Goal: Navigation & Orientation: Find specific page/section

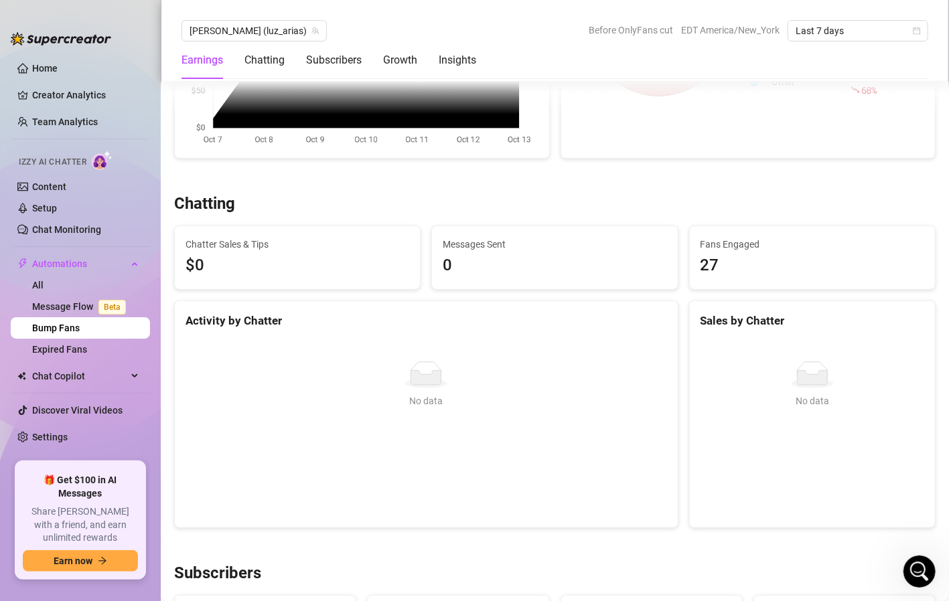
scroll to position [345, 0]
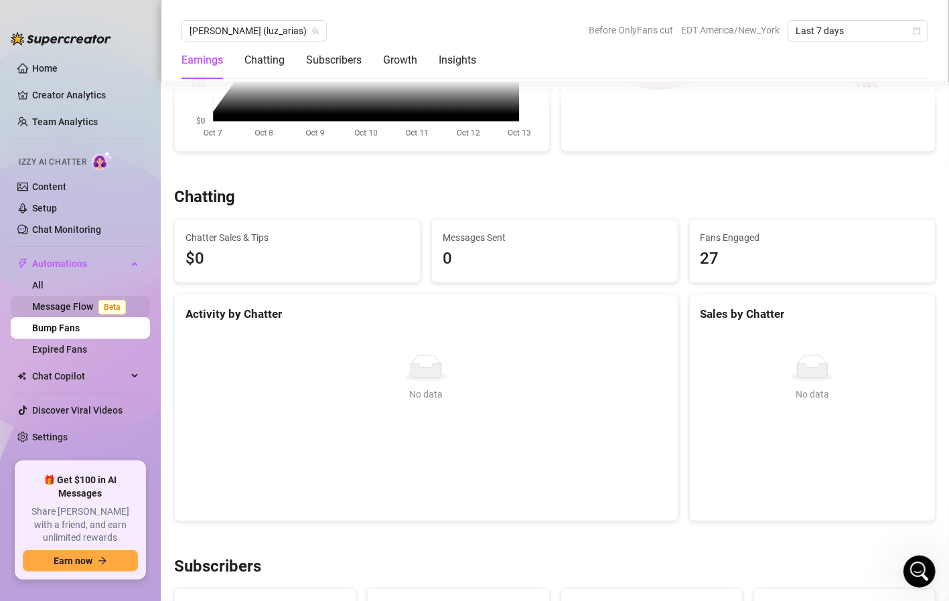
click at [72, 307] on link "Message Flow Beta" at bounding box center [81, 306] width 99 height 11
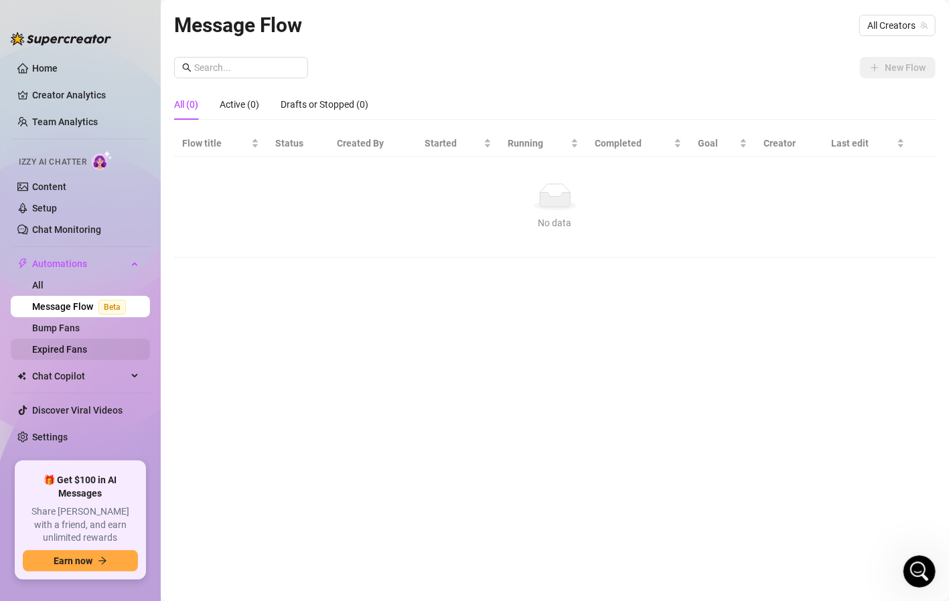
click at [68, 344] on link "Expired Fans" at bounding box center [59, 349] width 55 height 11
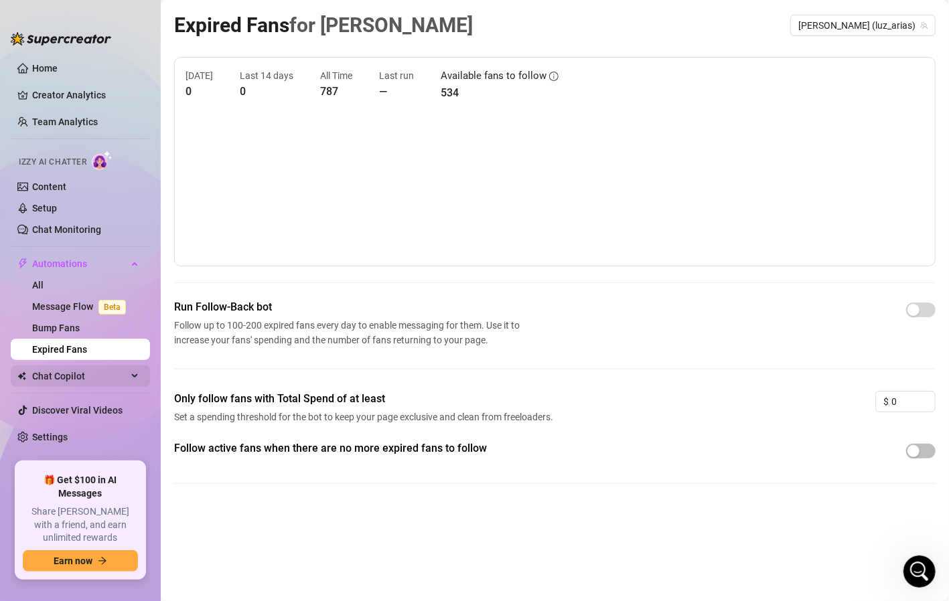
click at [79, 370] on span "Chat Copilot" at bounding box center [79, 376] width 95 height 21
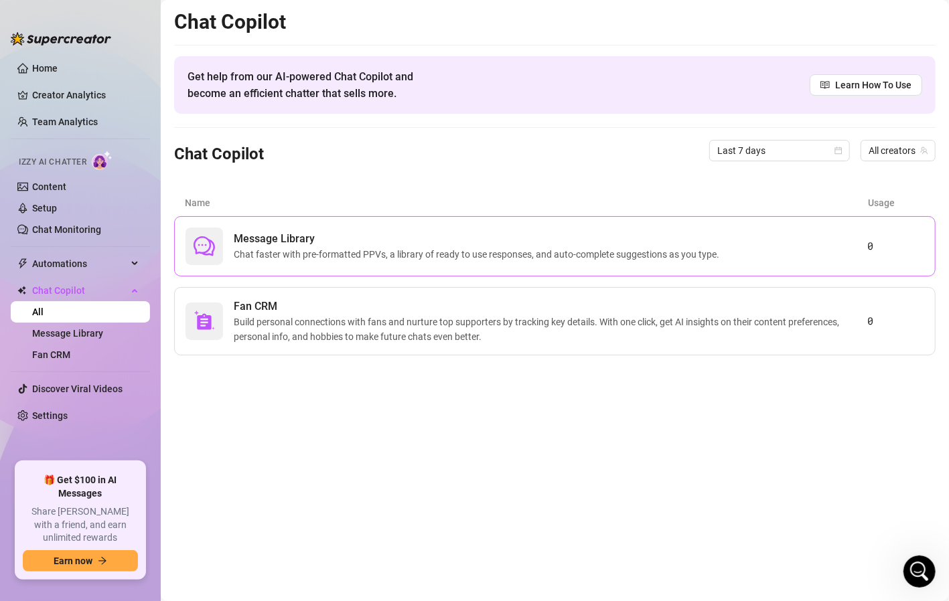
click at [337, 258] on span "Chat faster with pre-formatted PPVs, a library of ready to use responses, and a…" at bounding box center [479, 254] width 491 height 15
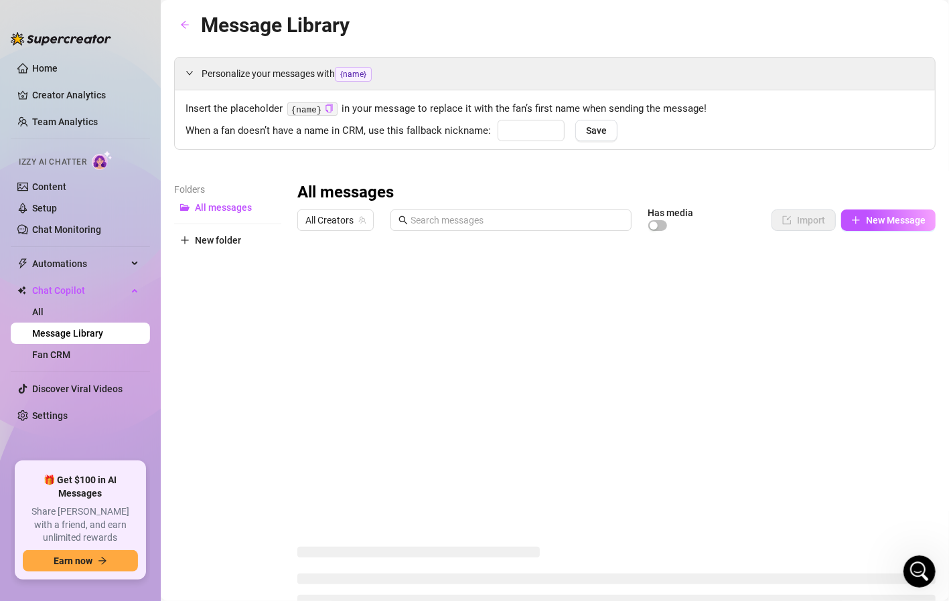
type input "babe"
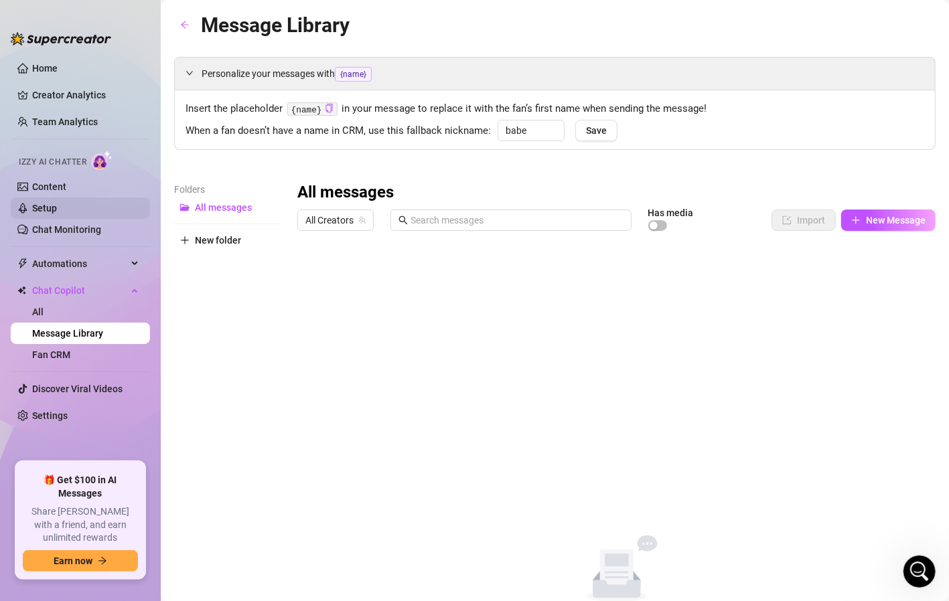
click at [57, 209] on link "Setup" at bounding box center [44, 208] width 25 height 11
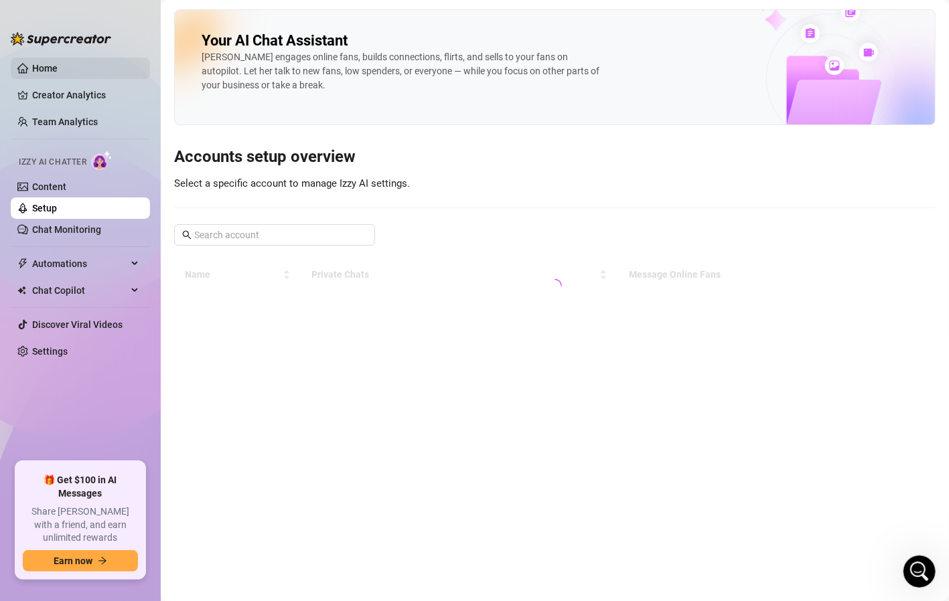
click at [58, 66] on link "Home" at bounding box center [44, 68] width 25 height 11
